Goal: Communication & Community: Answer question/provide support

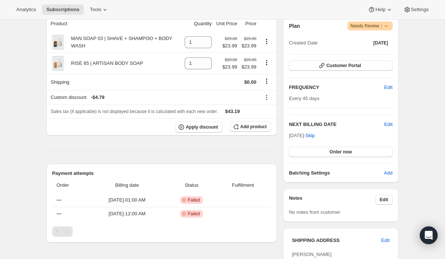
scroll to position [139, 0]
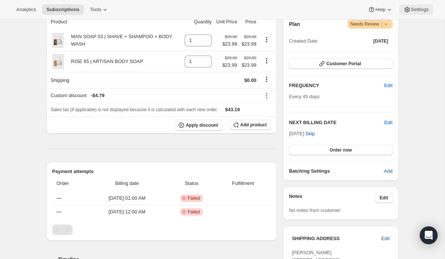
click at [422, 10] on span "Settings" at bounding box center [420, 10] width 18 height 6
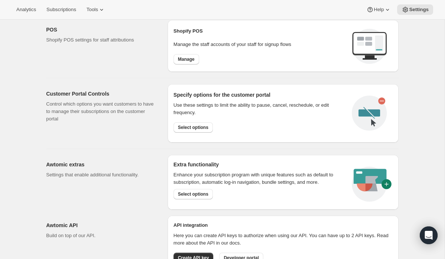
scroll to position [349, 0]
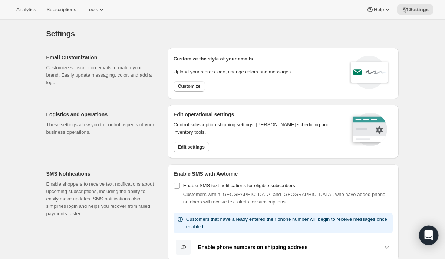
scroll to position [349, 0]
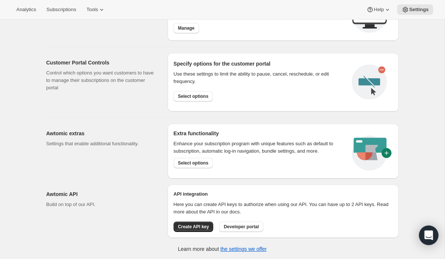
click at [429, 238] on icon "Open Intercom Messenger" at bounding box center [429, 236] width 10 height 10
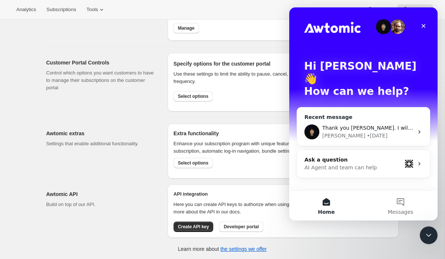
scroll to position [0, 0]
click at [368, 125] on span "Thank you [PERSON_NAME]. I will let the owner know and will reach out again if …" at bounding box center [437, 128] width 230 height 6
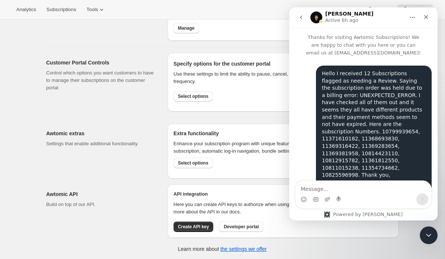
scroll to position [1544, 0]
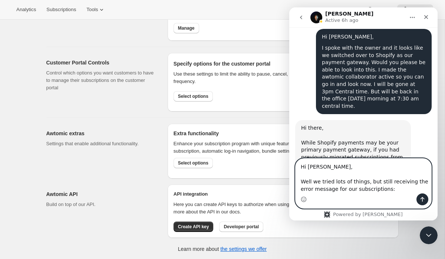
paste textarea "Failed creating payment intent for remote token payment"
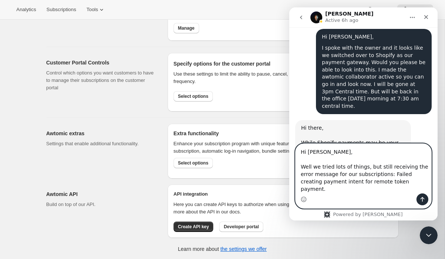
type textarea "Hi [PERSON_NAME], Well we tried lots of things, but still receiving the error m…"
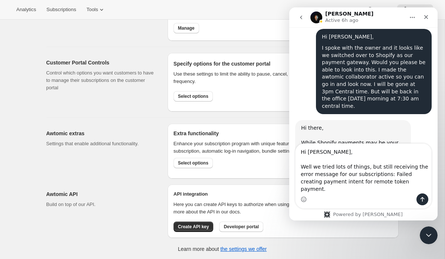
click at [301, 15] on icon "go back" at bounding box center [301, 17] width 6 height 6
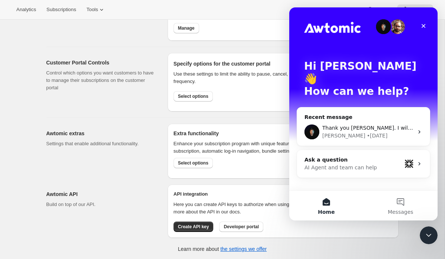
scroll to position [0, 0]
click at [421, 25] on icon "Close" at bounding box center [423, 26] width 6 height 6
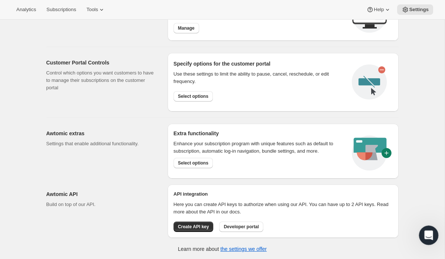
click at [430, 231] on icon "Open Intercom Messenger" at bounding box center [428, 234] width 12 height 12
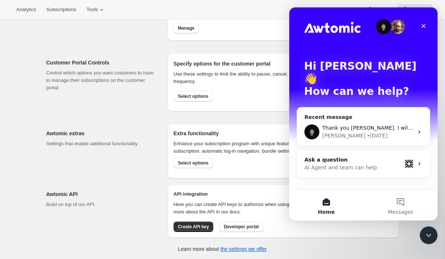
click at [377, 125] on span "Thank you [PERSON_NAME]. I will let the owner know and will reach out again if …" at bounding box center [437, 128] width 230 height 6
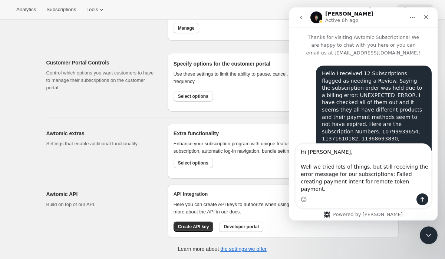
scroll to position [1574, 0]
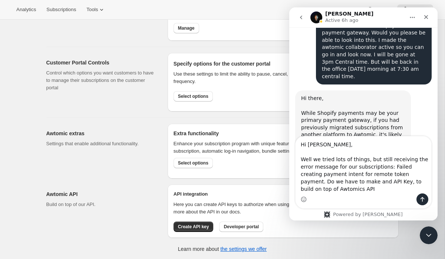
click at [321, 192] on textarea "Hi [PERSON_NAME], Well we tried lots of things, but still receiving the error m…" at bounding box center [363, 164] width 136 height 57
type textarea "Hi [PERSON_NAME], Well we tried lots of things, but still receiving the error m…"
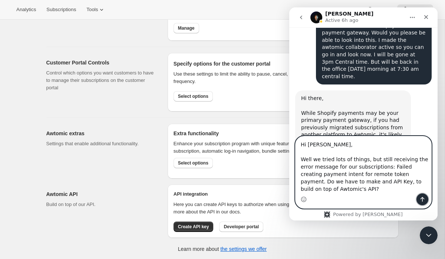
click at [423, 198] on icon "Send a message…" at bounding box center [422, 199] width 4 height 5
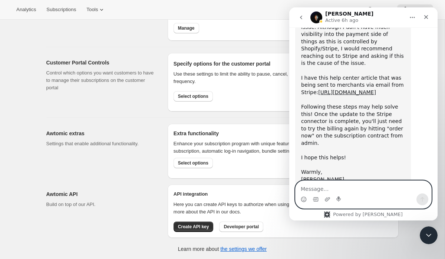
scroll to position [1746, 0]
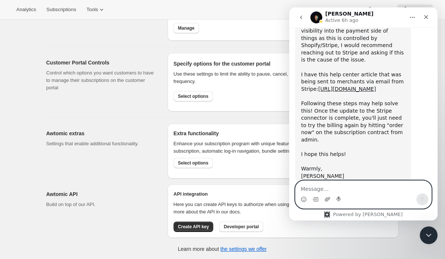
click at [327, 200] on icon "Upload attachment" at bounding box center [327, 199] width 6 height 6
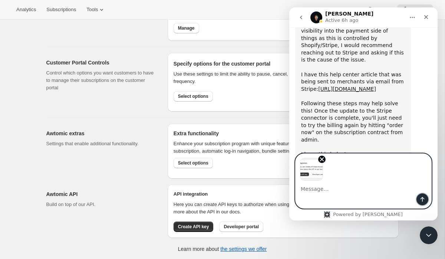
click at [422, 200] on icon "Send a message…" at bounding box center [422, 199] width 4 height 5
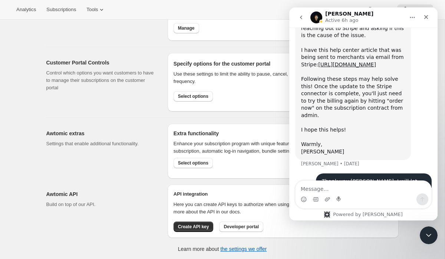
scroll to position [1773, 0]
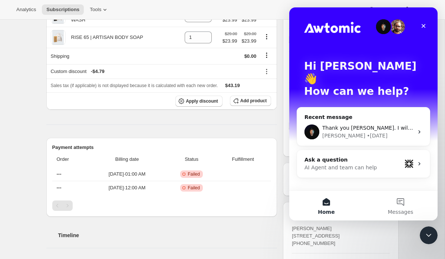
scroll to position [165, 0]
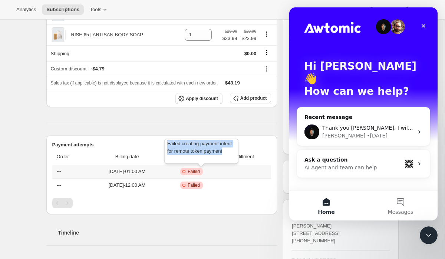
drag, startPoint x: 167, startPoint y: 143, endPoint x: 187, endPoint y: 159, distance: 25.7
click at [187, 159] on div "Failed creating payment intent for remote token payment" at bounding box center [201, 152] width 77 height 31
copy span "Failed creating payment intent for remote token payment"
